Goal: Transaction & Acquisition: Subscribe to service/newsletter

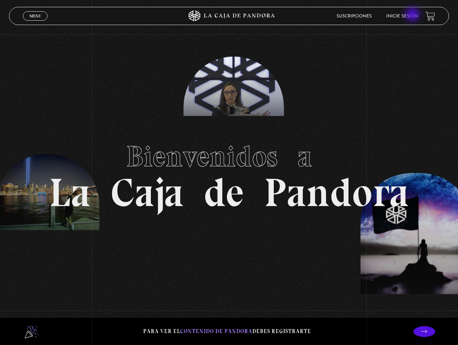
click at [413, 15] on link "Inicie sesión" at bounding box center [402, 16] width 32 height 4
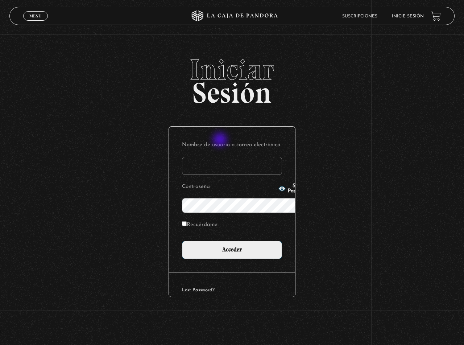
click at [221, 157] on input "Nombre de usuario o correo electrónico" at bounding box center [232, 166] width 100 height 18
click at [358, 16] on link "Suscripciones" at bounding box center [359, 16] width 35 height 4
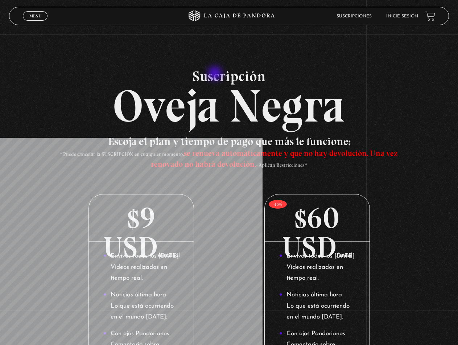
click at [216, 74] on span "Suscripción" at bounding box center [229, 76] width 440 height 14
